Goal: Task Accomplishment & Management: Complete application form

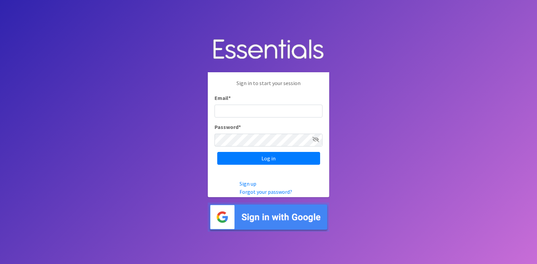
drag, startPoint x: 0, startPoint y: 0, endPoint x: 240, endPoint y: 99, distance: 259.3
click at [240, 104] on input "Email *" at bounding box center [268, 110] width 108 height 13
type input "[PERSON_NAME][EMAIL_ADDRESS][DOMAIN_NAME]"
click at [217, 152] on input "Log in" at bounding box center [268, 158] width 103 height 13
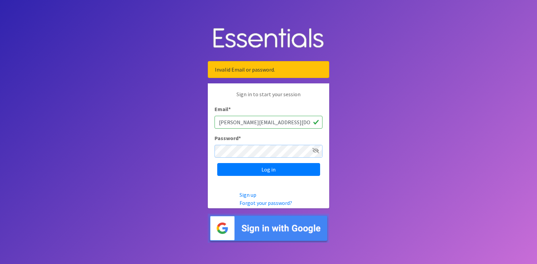
click at [217, 163] on input "Log in" at bounding box center [268, 169] width 103 height 13
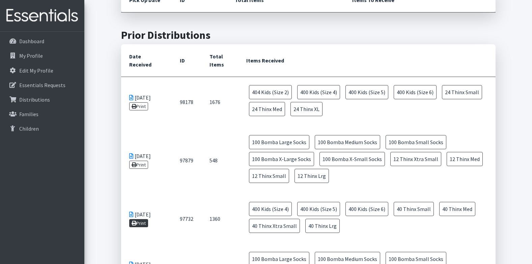
scroll to position [270, 0]
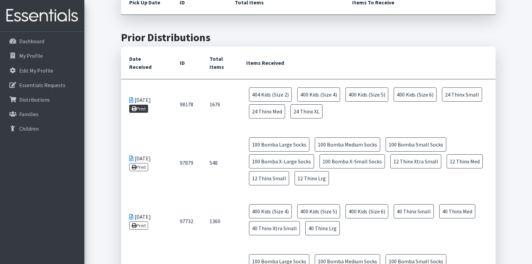
click at [137, 107] on link "Print" at bounding box center [138, 108] width 19 height 8
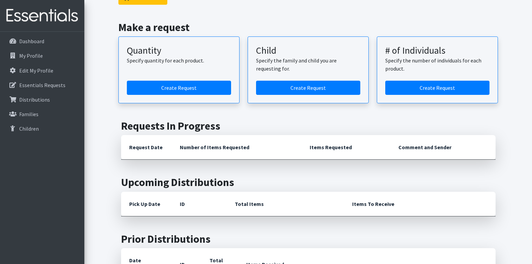
scroll to position [67, 0]
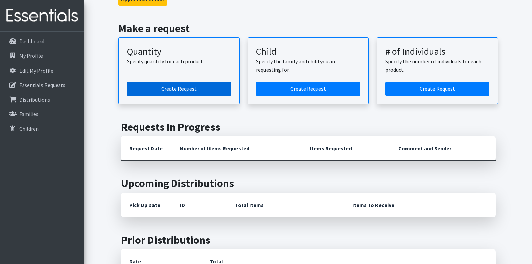
click at [209, 86] on link "Create Request" at bounding box center [179, 89] width 104 height 14
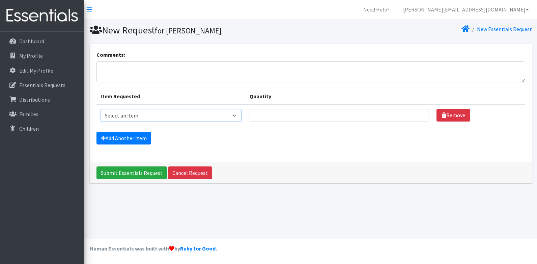
click at [134, 115] on select "Select an item Adult Briefs (x-small) Adult Briefs Large Adult Briefs X-Large A…" at bounding box center [170, 115] width 141 height 13
select select "4717"
click at [100, 109] on select "Select an item Adult Briefs (x-small) Adult Briefs Large Adult Briefs X-Large A…" at bounding box center [170, 115] width 141 height 13
click at [272, 113] on input "Quantity" at bounding box center [338, 115] width 179 height 13
type input "1"
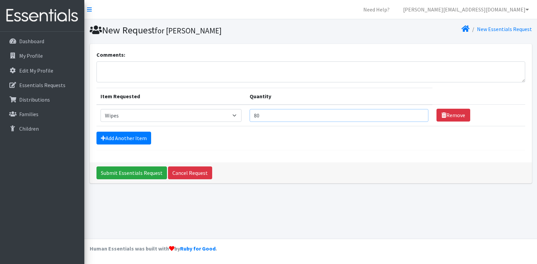
type input "8"
type input "100"
click at [119, 139] on link "Add Another Item" at bounding box center [123, 137] width 55 height 13
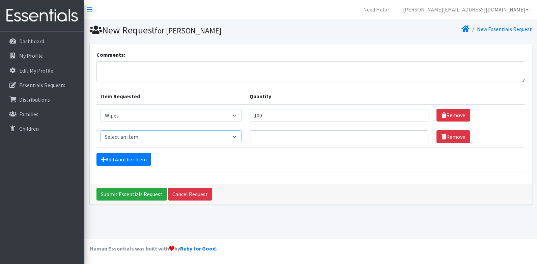
click at [117, 132] on select "Select an item Adult Briefs (x-small) Adult Briefs Large Adult Briefs X-Large A…" at bounding box center [170, 136] width 141 height 13
click at [208, 136] on select "Select an item Adult Briefs (x-small) Adult Briefs Large Adult Briefs X-Large A…" at bounding box center [170, 136] width 141 height 13
click at [214, 157] on div "Add Another Item" at bounding box center [310, 159] width 428 height 13
click at [148, 76] on textarea "Comments:" at bounding box center [310, 71] width 428 height 21
click at [101, 66] on textarea "Stoddard County Family Resource Center." at bounding box center [310, 71] width 428 height 21
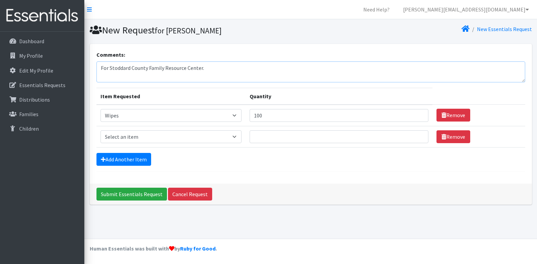
click at [221, 66] on textarea "For Stoddard County Family Resource Center." at bounding box center [310, 71] width 428 height 21
click at [305, 69] on textarea "For Stoddard County Family Resource Center. We are also needing 400 3T/4T" at bounding box center [310, 71] width 428 height 21
click at [292, 69] on textarea "For Stoddard County Family Resource Center. We are also needing 400 3T/4T Pull-…" at bounding box center [310, 71] width 428 height 21
click at [363, 68] on textarea "For Stoddard County Family Resource Center. We are also needing 400 3T/4T Pull-…" at bounding box center [310, 71] width 428 height 21
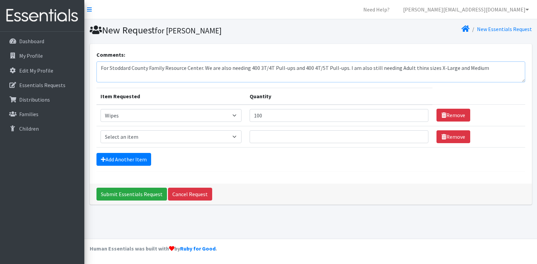
click at [355, 70] on textarea "For Stoddard County Family Resource Center. We are also needing 400 3T/4T Pull-…" at bounding box center [310, 71] width 428 height 21
click at [419, 67] on textarea "For Stoddard County Family Resource Center. We are also needing 400 3T/4T Pull-…" at bounding box center [310, 71] width 428 height 21
click at [484, 60] on div "Comments: For Stoddard County Family Resource Center. We are also needing 400 3…" at bounding box center [310, 67] width 428 height 32
click at [484, 72] on textarea "For Stoddard County Family Resource Center. We are also needing 400 3T/4T Pull-…" at bounding box center [310, 71] width 428 height 21
drag, startPoint x: 166, startPoint y: 77, endPoint x: 113, endPoint y: 77, distance: 52.9
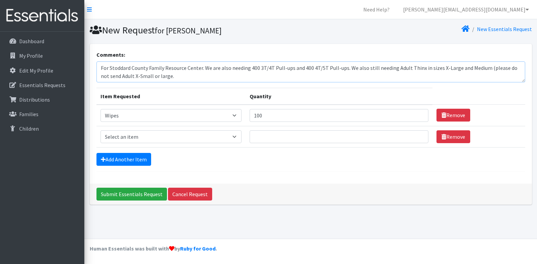
click at [113, 77] on textarea "For Stoddard County Family Resource Center. We are also needing 400 3T/4T Pull-…" at bounding box center [310, 71] width 428 height 21
click at [453, 69] on textarea "For Stoddard County Family Resource Center. We are also needing 400 3T/4T Pull-…" at bounding box center [310, 71] width 428 height 21
click at [491, 69] on textarea "For Stoddard County Family Resource Center. We are also needing 400 3T/4T Pull-…" at bounding box center [310, 71] width 428 height 21
click at [183, 79] on textarea "For Stoddard County Family Resource Center. We are also needing 400 3T/4T Pull-…" at bounding box center [310, 71] width 428 height 21
drag, startPoint x: 250, startPoint y: 75, endPoint x: 140, endPoint y: 77, distance: 110.2
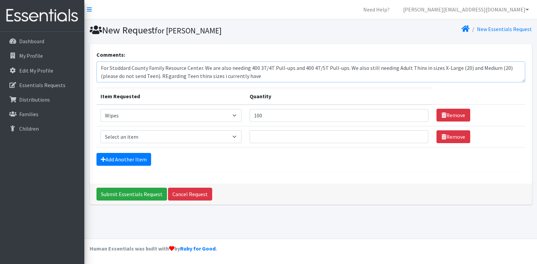
click at [140, 77] on textarea "For Stoddard County Family Resource Center. We are also needing 400 3T/4T Pull-…" at bounding box center [310, 71] width 428 height 21
click at [139, 79] on textarea "For Stoddard County Family Resource Center. We are also needing 400 3T/4T Pull-…" at bounding box center [310, 71] width 428 height 21
click at [181, 77] on textarea "For Stoddard County Family Resource Center. We are also needing 400 3T/4T Pull-…" at bounding box center [310, 71] width 428 height 21
type textarea "For Stoddard County Family Resource Center. We are also needing 400 3T/4T Pull-…"
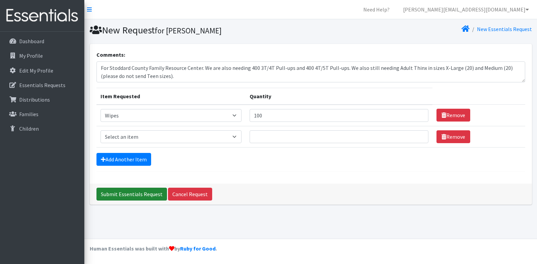
click at [149, 192] on input "Submit Essentials Request" at bounding box center [131, 193] width 70 height 13
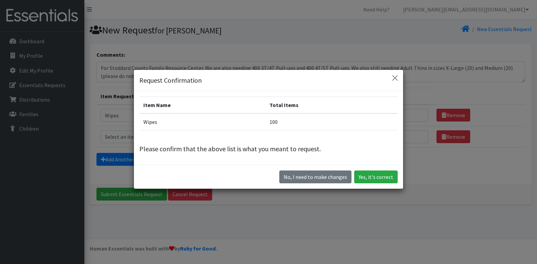
scroll to position [19, 0]
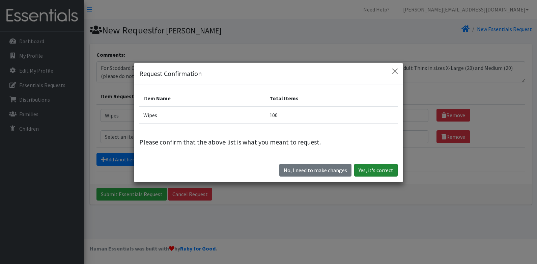
click at [360, 170] on button "Yes, it's correct" at bounding box center [375, 169] width 43 height 13
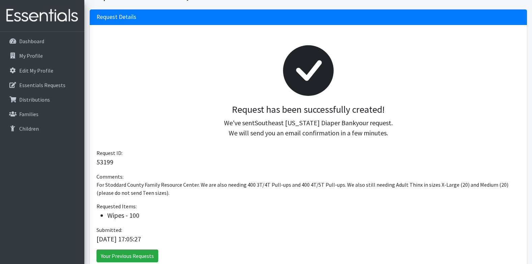
scroll to position [98, 0]
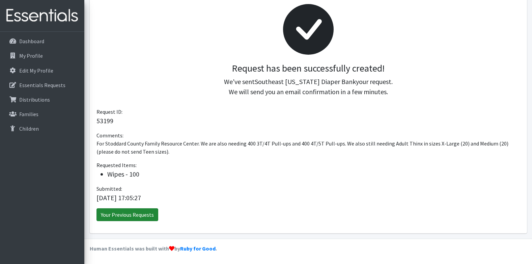
click at [128, 214] on link "Your Previous Requests" at bounding box center [127, 214] width 62 height 13
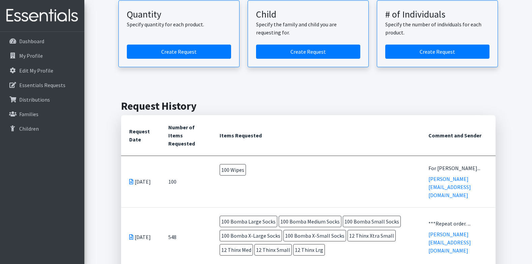
scroll to position [101, 0]
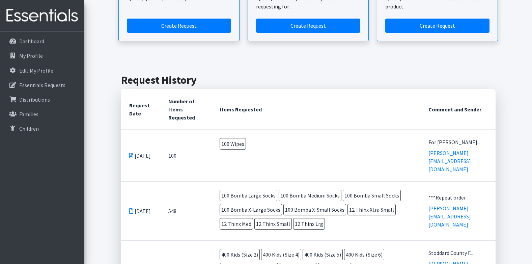
click at [130, 153] on icon at bounding box center [131, 155] width 4 height 5
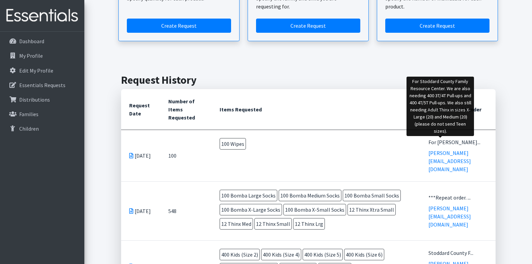
click at [428, 143] on div "For [PERSON_NAME]..." at bounding box center [457, 142] width 59 height 8
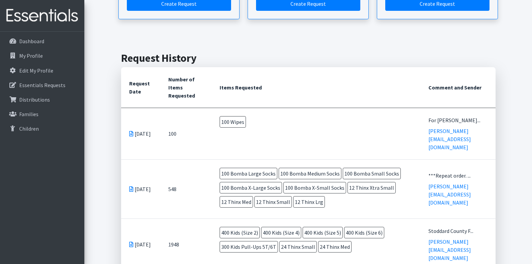
scroll to position [135, 0]
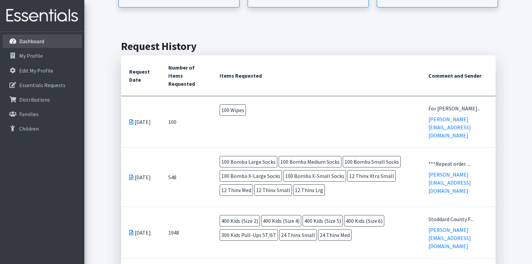
click at [35, 36] on link "Dashboard" at bounding box center [42, 40] width 79 height 13
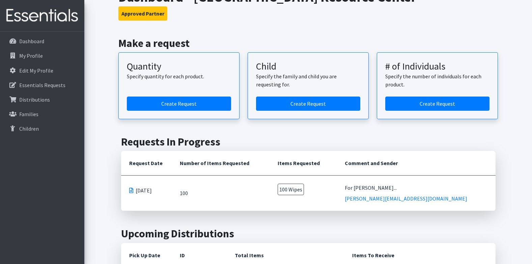
scroll to position [67, 0]
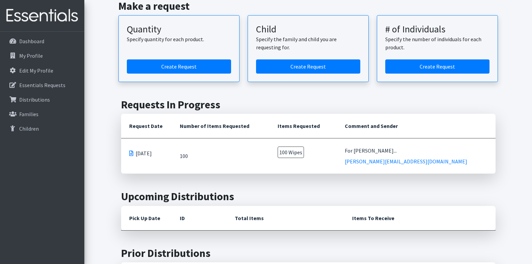
click at [131, 151] on span at bounding box center [131, 152] width 4 height 5
click at [131, 153] on span at bounding box center [131, 152] width 4 height 5
click at [152, 150] on span "10/15/2025" at bounding box center [143, 153] width 16 height 8
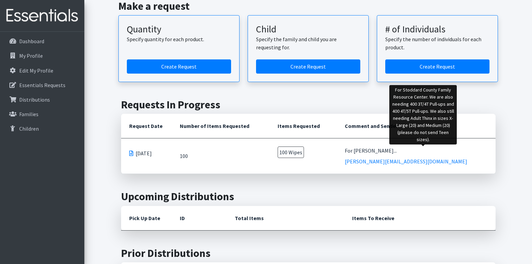
click at [379, 151] on div "For [PERSON_NAME]..." at bounding box center [415, 150] width 143 height 8
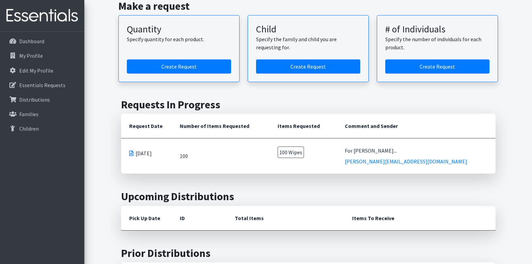
click at [296, 151] on span "100 Wipes" at bounding box center [290, 151] width 26 height 11
click at [34, 58] on p "My Profile" at bounding box center [31, 55] width 24 height 7
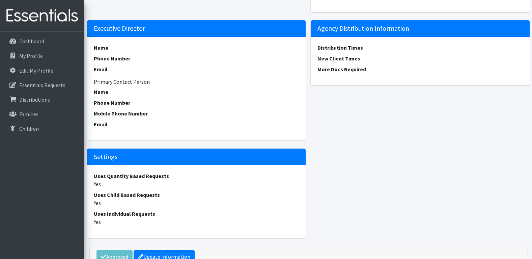
scroll to position [423, 0]
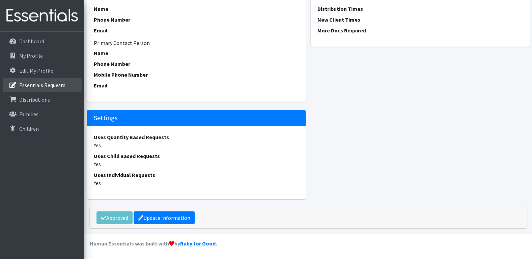
click at [38, 84] on p "Essentials Requests" at bounding box center [42, 85] width 46 height 7
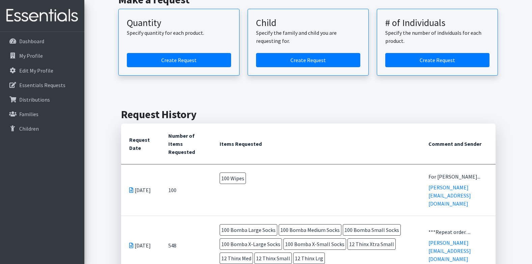
scroll to position [101, 0]
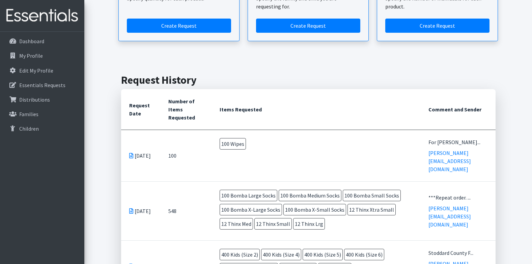
click at [131, 153] on icon at bounding box center [131, 155] width 4 height 5
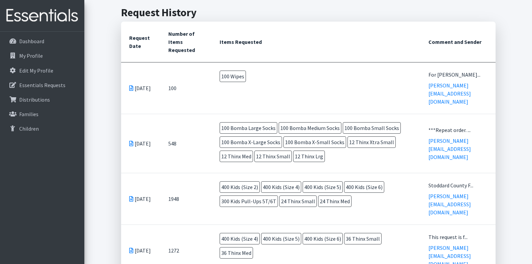
scroll to position [135, 0]
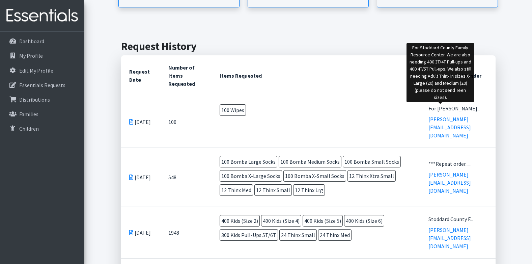
click at [428, 106] on div "For [PERSON_NAME]..." at bounding box center [457, 108] width 59 height 8
drag, startPoint x: 401, startPoint y: 108, endPoint x: 443, endPoint y: 104, distance: 41.6
click at [443, 104] on div "For [PERSON_NAME]..." at bounding box center [457, 108] width 59 height 8
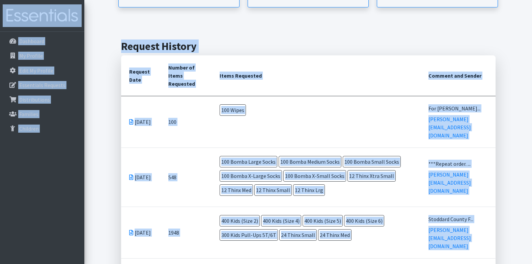
click at [420, 101] on td "For Stoddard Coun... carolyn@nmcfamilyresourcecenter.com" at bounding box center [457, 122] width 75 height 52
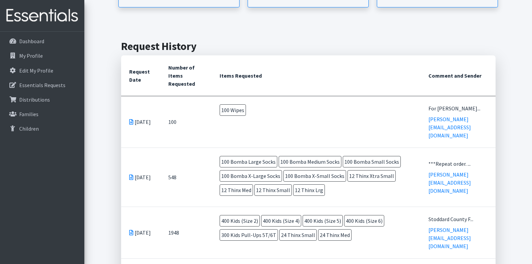
click at [234, 112] on span "100 Wipes" at bounding box center [232, 109] width 26 height 11
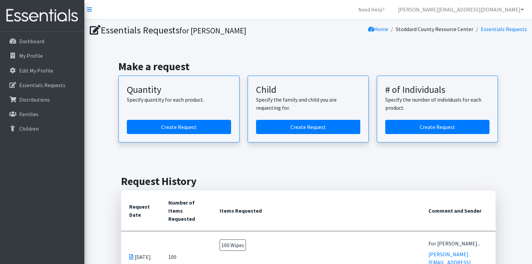
click at [93, 28] on icon at bounding box center [95, 30] width 11 height 10
click at [90, 10] on icon at bounding box center [89, 9] width 5 height 5
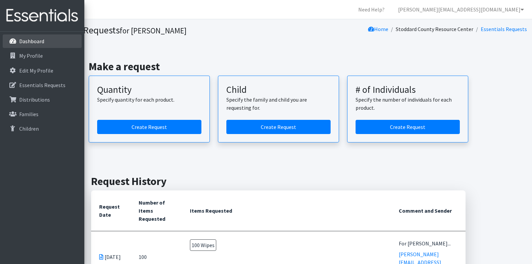
click at [44, 40] on link "Dashboard" at bounding box center [42, 40] width 79 height 13
